Goal: Transaction & Acquisition: Purchase product/service

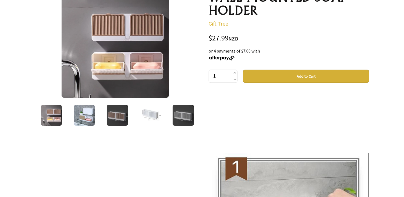
scroll to position [81, 0]
click at [119, 120] on img at bounding box center [117, 115] width 21 height 21
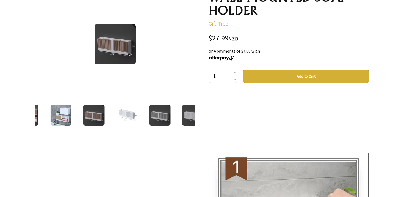
click at [141, 117] on div at bounding box center [126, 115] width 33 height 23
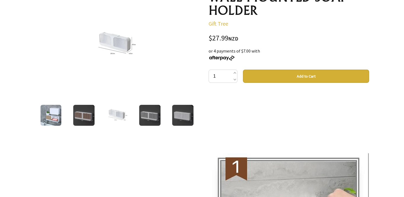
click at [146, 117] on img at bounding box center [149, 115] width 21 height 21
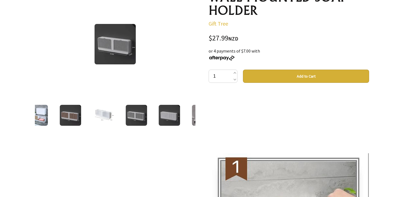
click at [192, 116] on img at bounding box center [202, 115] width 21 height 21
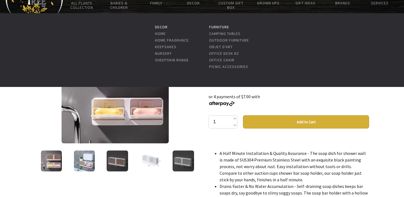
scroll to position [42, 0]
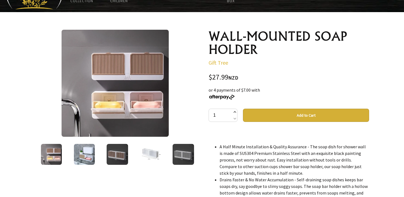
click at [235, 111] on span at bounding box center [234, 112] width 3 height 7
type input "2"
click at [283, 118] on button "Add to Cart" at bounding box center [306, 114] width 126 height 13
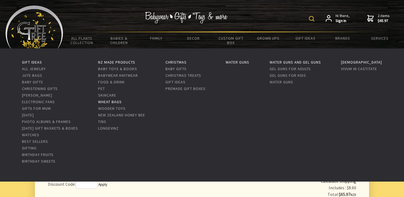
click at [112, 102] on link "Wheat Bags" at bounding box center [110, 101] width 24 height 5
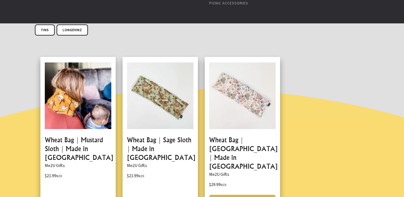
scroll to position [284, 0]
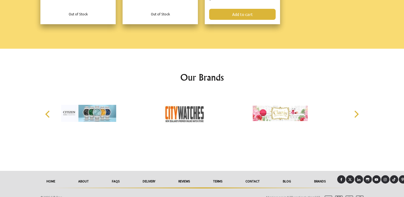
click at [82, 175] on link "About" at bounding box center [84, 181] width 34 height 12
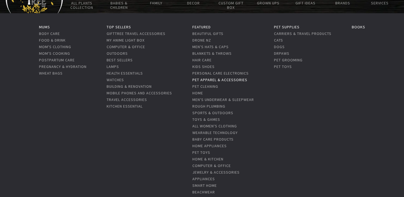
scroll to position [36, 0]
click at [203, 61] on link "Hair Care" at bounding box center [201, 59] width 19 height 5
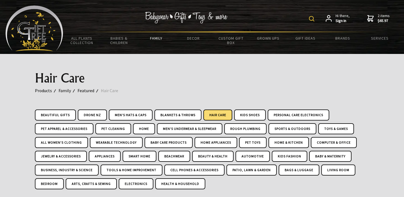
click at [314, 19] on img at bounding box center [311, 18] width 5 height 5
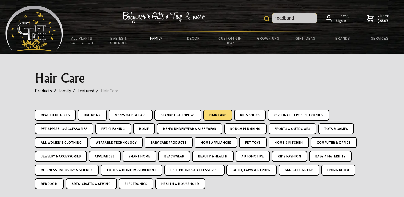
type input "headband"
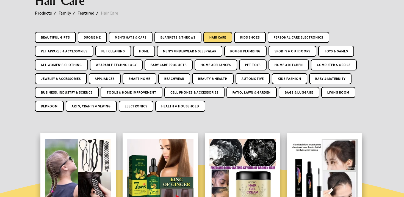
scroll to position [80, 0]
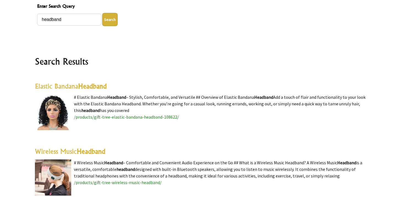
scroll to position [99, 0]
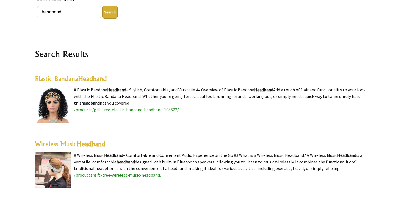
click at [89, 78] on highlight "Headband" at bounding box center [92, 78] width 29 height 8
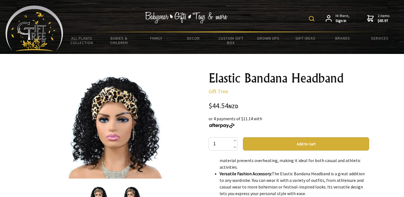
click at [312, 18] on img at bounding box center [311, 18] width 5 height 5
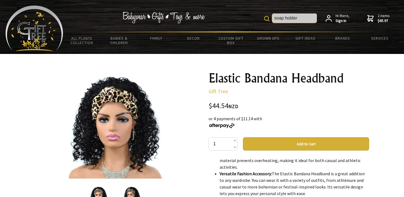
type input "soap holder"
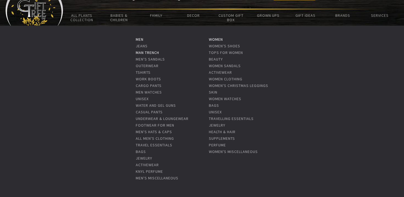
scroll to position [27, 0]
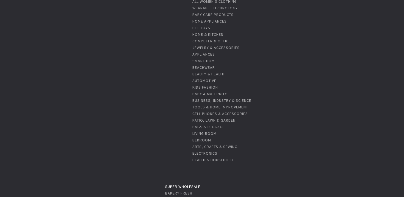
scroll to position [164, 0]
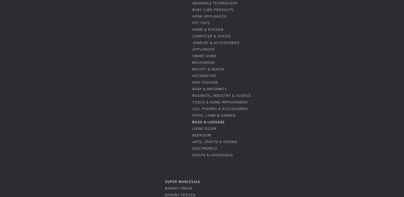
click at [215, 122] on link "Bags & Luggage" at bounding box center [208, 121] width 32 height 5
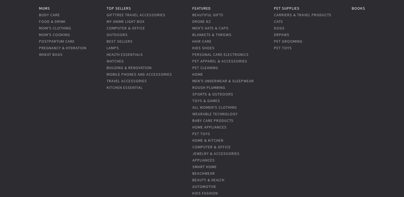
scroll to position [61, 0]
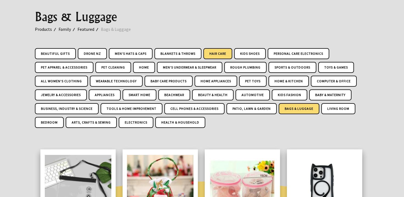
click at [218, 53] on link "Hair Care" at bounding box center [217, 53] width 29 height 11
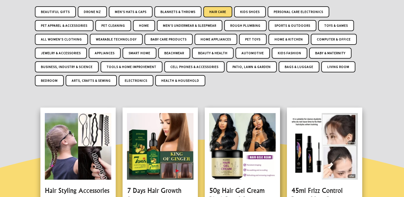
scroll to position [91, 0]
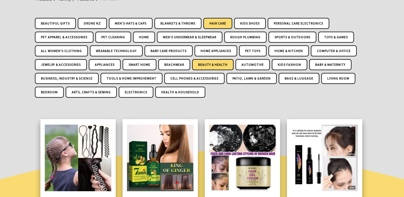
click at [208, 63] on link "Beauty & Health" at bounding box center [212, 64] width 41 height 11
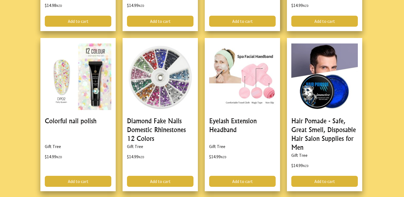
scroll to position [1426, 0]
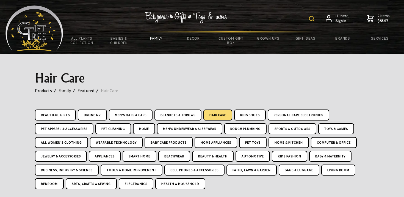
click at [312, 20] on img at bounding box center [311, 18] width 5 height 5
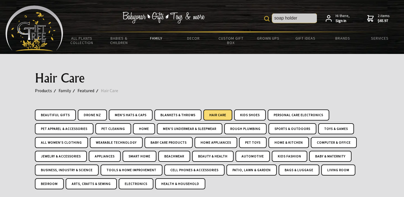
type input "soap holder"
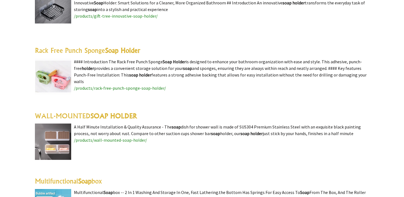
scroll to position [389, 0]
click at [72, 116] on link "WALL-MOUNTED SOAP HOLDER" at bounding box center [86, 115] width 102 height 8
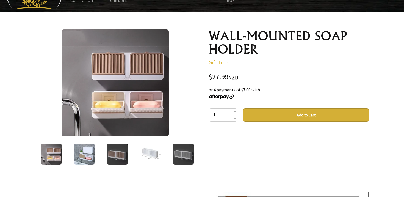
scroll to position [42, 0]
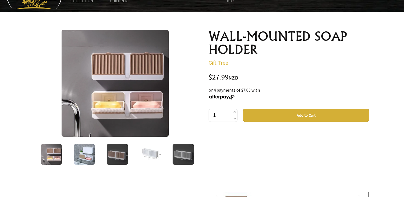
click at [126, 88] on img at bounding box center [115, 83] width 107 height 107
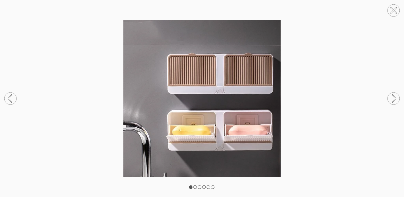
click at [392, 100] on circle at bounding box center [393, 98] width 12 height 12
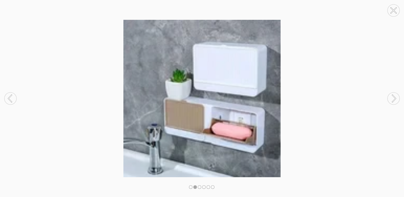
click at [392, 100] on circle at bounding box center [393, 98] width 12 height 12
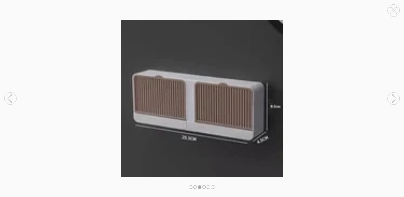
click at [392, 100] on circle at bounding box center [393, 98] width 12 height 12
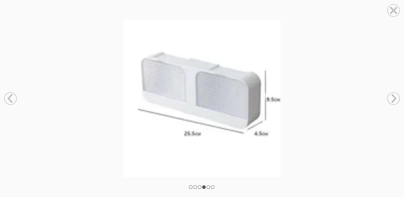
click at [392, 100] on circle at bounding box center [393, 98] width 12 height 12
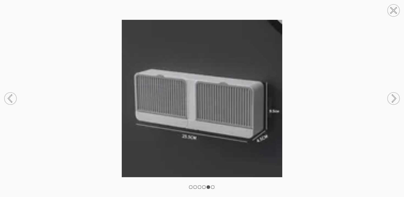
click at [390, 12] on circle at bounding box center [393, 10] width 12 height 12
